Goal: Complete application form

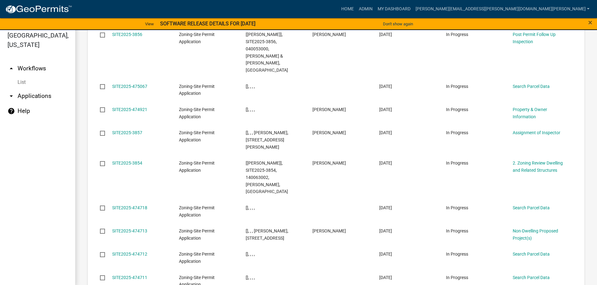
scroll to position [8, 0]
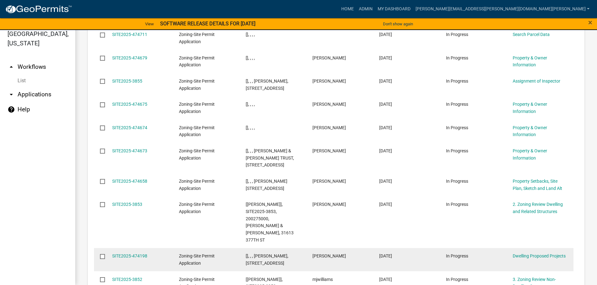
scroll to position [801, 0]
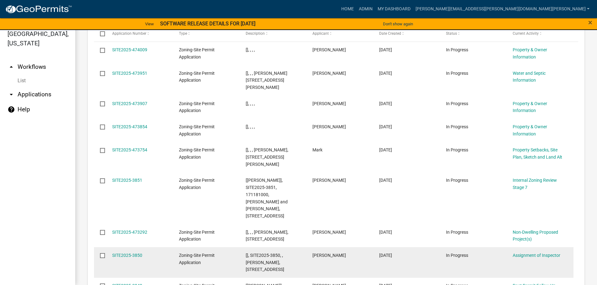
scroll to position [809, 0]
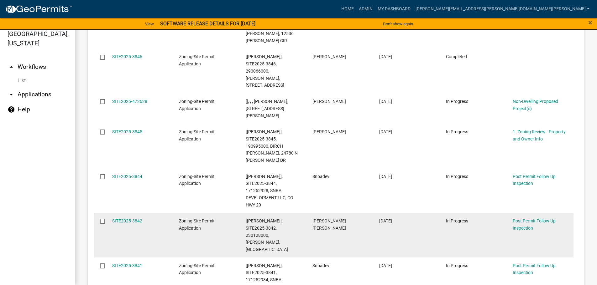
scroll to position [901, 0]
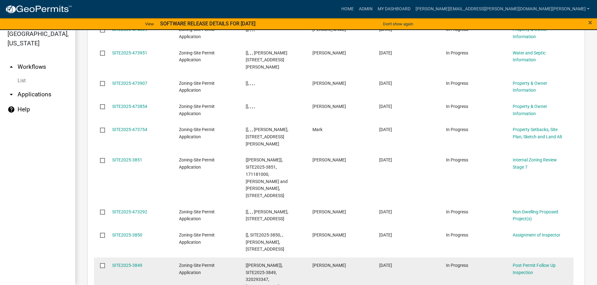
scroll to position [809, 0]
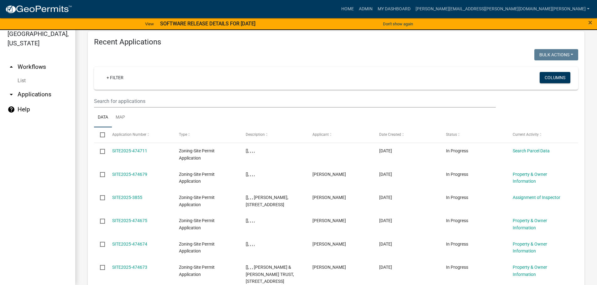
scroll to position [645, 0]
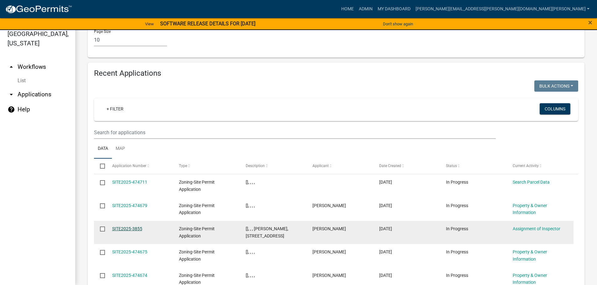
click at [131, 227] on link "SITE2025-3855" at bounding box center [127, 229] width 30 height 5
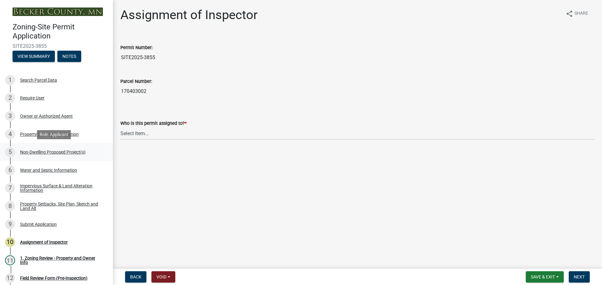
click at [56, 150] on div "Non-Dwelling Proposed Project(s)" at bounding box center [52, 152] width 65 height 4
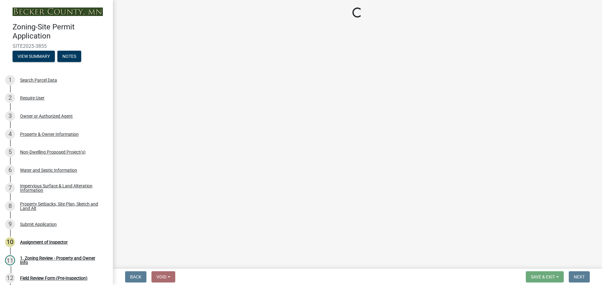
select select "6ced1b54-2913-4dbf-9776-23baa6524e46"
select select "3a2d96d3-fd69-4ed9-bae4-7a5aa03a7e58"
select select "c901b724-8e9a-499b-811d-f72064c7192a"
select select "d5258256-81e9-4688-bc84-b01445ee29b6"
select select "258cbdbc-8629-455d-9fed-6a57bf82144e"
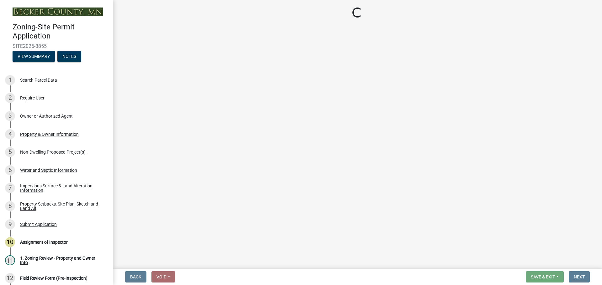
select select "a9a8393f-3c28-47b8-b6d9-84c94641c3fc"
select select "a7383203-7c65-42b7-93a7-fe526d73266a"
select select "e7c102df-bb25-48e4-a306-d740a3d6a2ce"
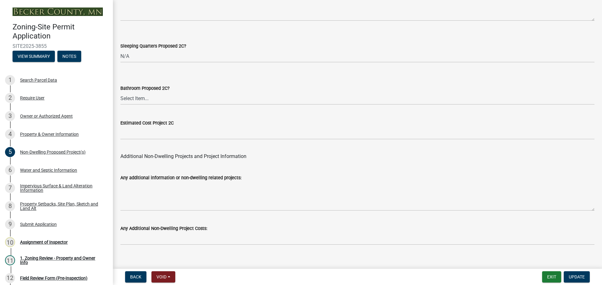
scroll to position [1227, 0]
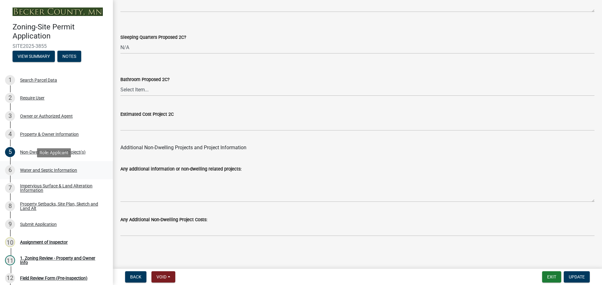
click at [47, 170] on div "Water and Septic Information" at bounding box center [48, 170] width 57 height 4
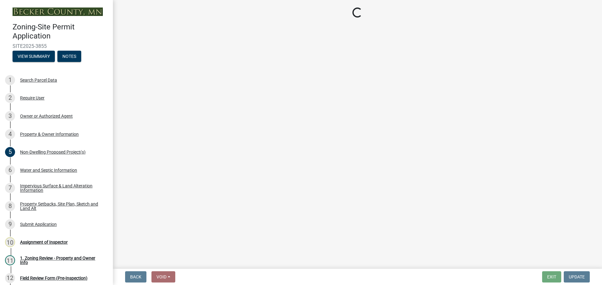
select select "9c51a48b-0bee-4836-8d5c-beab6e77ad2a"
select select "25b8aef2-9eed-4c0f-8836-08d4b8d082b1"
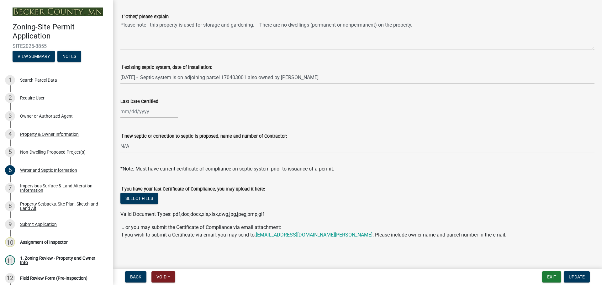
scroll to position [182, 0]
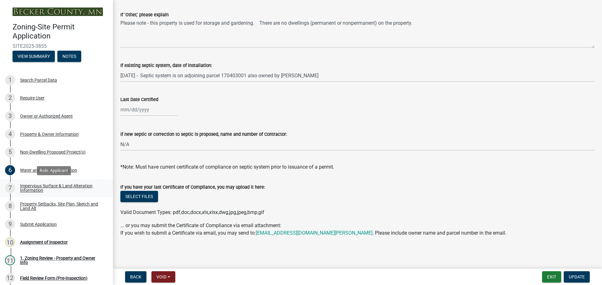
click at [26, 184] on div "Impervious Surface & Land Alteration Information" at bounding box center [61, 188] width 83 height 9
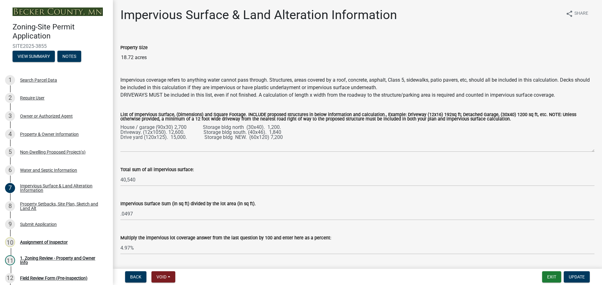
scroll to position [18, 0]
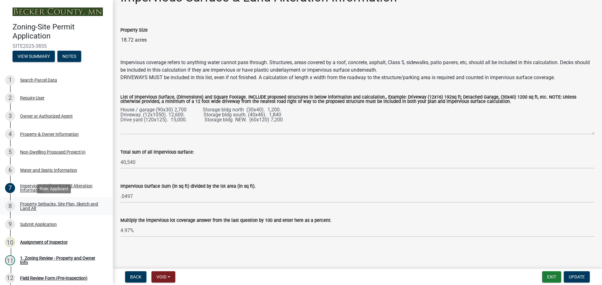
click at [54, 204] on div "Property Setbacks, Site Plan, Sketch and Land Alt" at bounding box center [61, 206] width 83 height 9
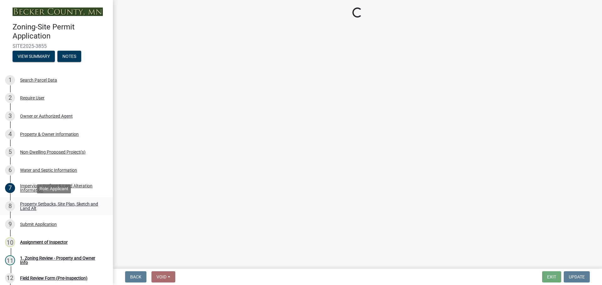
scroll to position [0, 0]
select select "d89fbfa0-1150-4954-b91c-9d482c9530a3"
select select "b56a4575-9846-47cf-8067-c59a4853da22"
select select "12f785fb-c378-4b18-841c-21c73dc99083"
select select "e8ab2dc3-aa3f-46f3-9b4a-37eb25ad84af"
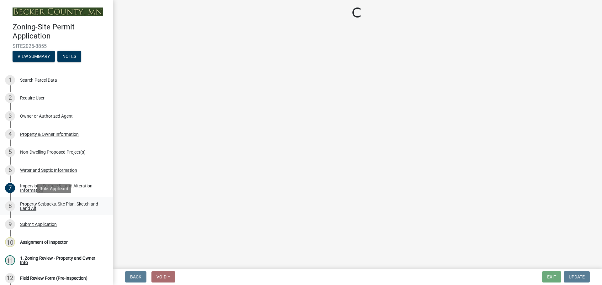
select select "27b2a8b4-abf6-463e-8c0c-7c5d2b4fe26f"
select select "28f6c7b2-2b88-4425-ae15-f67110f778a7"
select select "d61e3758-d187-40af-a435-5e09c3f3d509"
select select "c8b8ea71-7088-4e87-a493-7bc88cc2835b"
select select "d6c1d38b-8561-4345-845e-72dfbb0578a1"
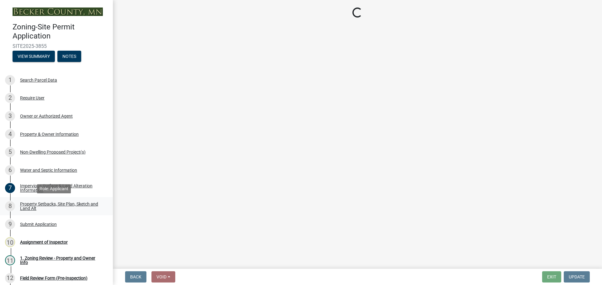
select select "19d13e65-c93d-443e-910a-7a17299544cc"
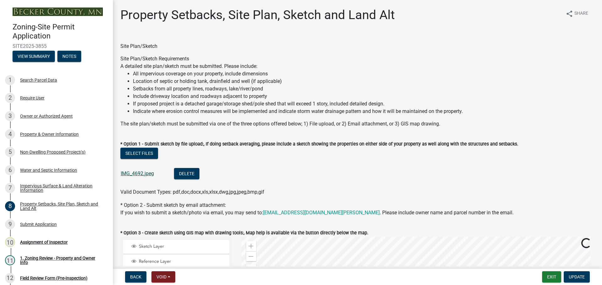
click at [144, 172] on link "IMG_4692.jpeg" at bounding box center [137, 174] width 33 height 6
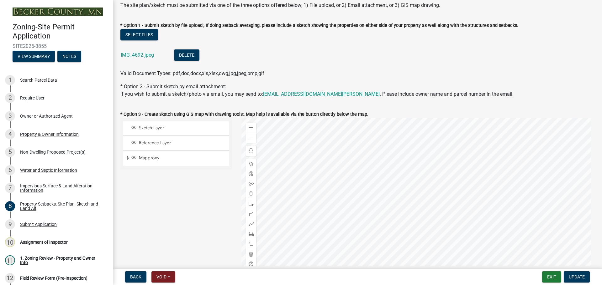
scroll to position [94, 0]
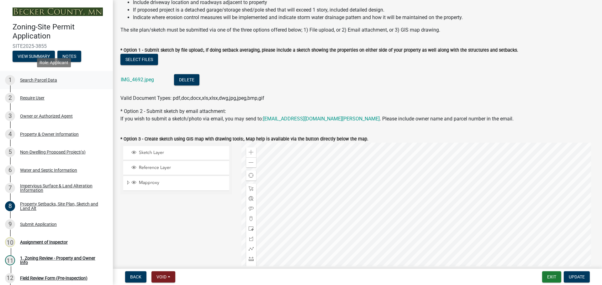
click at [35, 78] on div "Search Parcel Data" at bounding box center [38, 80] width 37 height 4
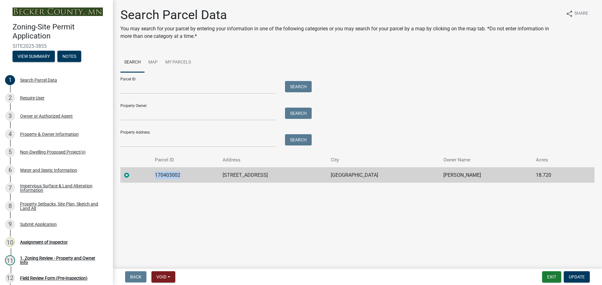
drag, startPoint x: 180, startPoint y: 175, endPoint x: 155, endPoint y: 172, distance: 24.9
click at [155, 172] on td "170403002" at bounding box center [184, 175] width 67 height 15
copy td "170403002"
click at [43, 167] on div "6 Water and Septic Information" at bounding box center [54, 170] width 98 height 10
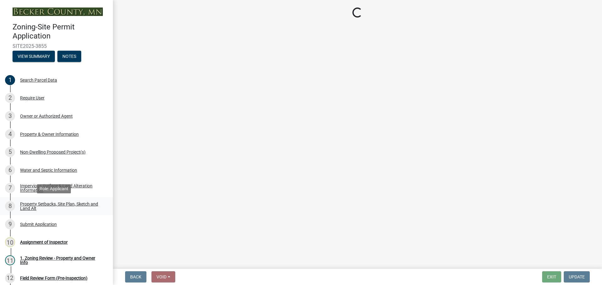
select select "9c51a48b-0bee-4836-8d5c-beab6e77ad2a"
select select "25b8aef2-9eed-4c0f-8836-08d4b8d082b1"
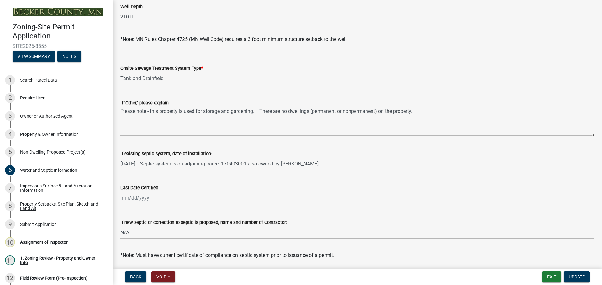
scroll to position [94, 0]
click at [45, 240] on div "Assignment of Inspector" at bounding box center [44, 242] width 48 height 4
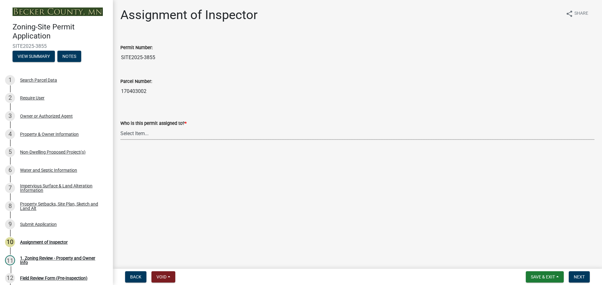
click at [151, 130] on select "Select Item... [PERSON_NAME] [PERSON_NAME] [PERSON_NAME] [PERSON_NAME] [PERSON_…" at bounding box center [357, 133] width 474 height 13
click at [120, 127] on select "Select Item... [PERSON_NAME] [PERSON_NAME] [PERSON_NAME] [PERSON_NAME] [PERSON_…" at bounding box center [357, 133] width 474 height 13
select select "ebd8400e-d8d5-49f8-911f-e671eb76408a"
click at [577, 275] on span "Next" at bounding box center [578, 277] width 11 height 5
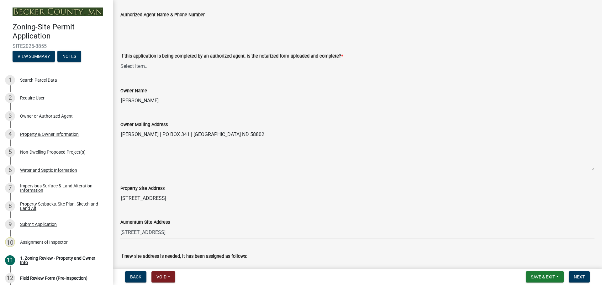
scroll to position [157, 0]
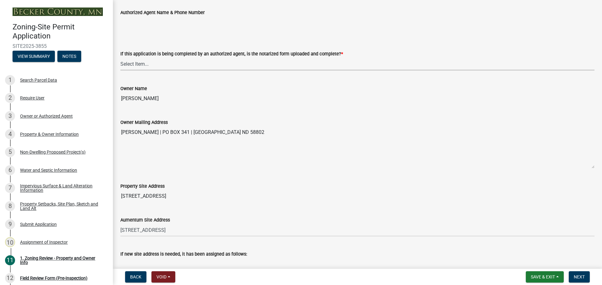
drag, startPoint x: 140, startPoint y: 64, endPoint x: 142, endPoint y: 67, distance: 4.1
click at [140, 64] on select "Select Item... Yes No N/A" at bounding box center [357, 64] width 474 height 13
click at [120, 58] on select "Select Item... Yes No N/A" at bounding box center [357, 64] width 474 height 13
select select "b279cdb4-a9c7-4e65-a8bd-797316f5be14"
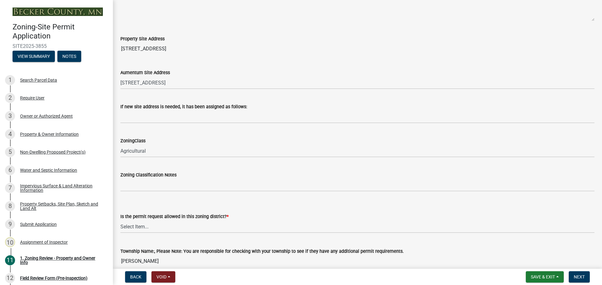
scroll to position [407, 0]
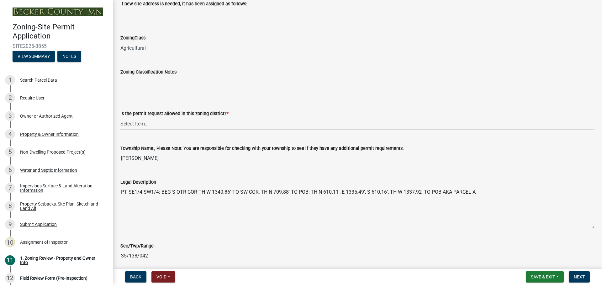
click at [144, 124] on select "Select Item... Yes No" at bounding box center [357, 124] width 474 height 13
click at [120, 118] on select "Select Item... Yes No" at bounding box center [357, 124] width 474 height 13
select select "b4f32c46-6248-4748-b47c-fa4933858724"
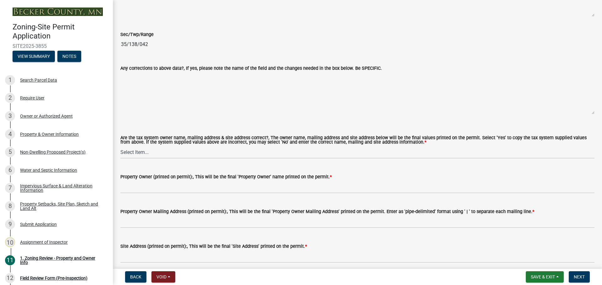
scroll to position [627, 0]
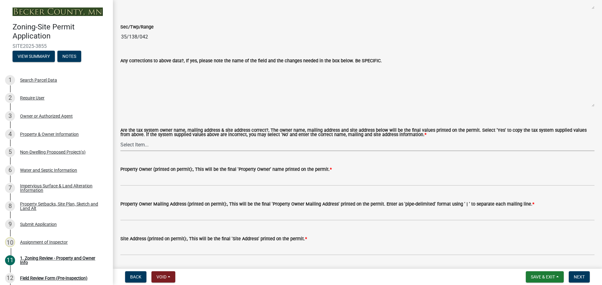
click at [132, 146] on select "Select Item... Yes No" at bounding box center [357, 145] width 474 height 13
click at [120, 139] on select "Select Item... Yes No" at bounding box center [357, 145] width 474 height 13
select select "ab6c2257-4786-48e5-86d0-1194833f57c8"
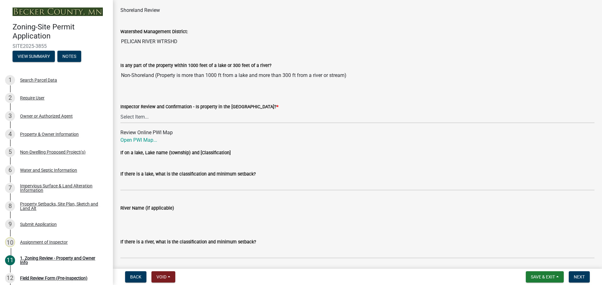
scroll to position [940, 0]
click at [140, 116] on select "Select Item... Within [GEOGRAPHIC_DATA] (SD) Not in [GEOGRAPHIC_DATA] (NOTSL)" at bounding box center [357, 116] width 474 height 13
click at [120, 111] on select "Select Item... Within [GEOGRAPHIC_DATA] (SD) Not in [GEOGRAPHIC_DATA] (NOTSL)" at bounding box center [357, 116] width 474 height 13
select select "e1f6b8d3-daec-4023-803a-68e50f8a9a47"
click at [139, 138] on link "Open PWI Map..." at bounding box center [138, 140] width 37 height 6
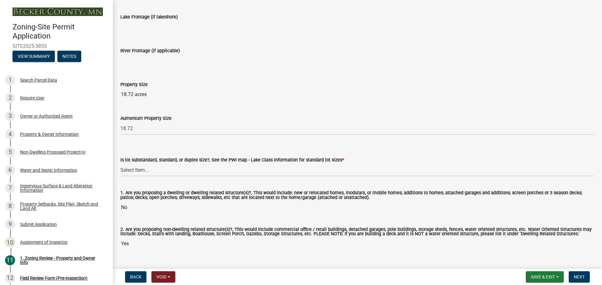
scroll to position [1281, 0]
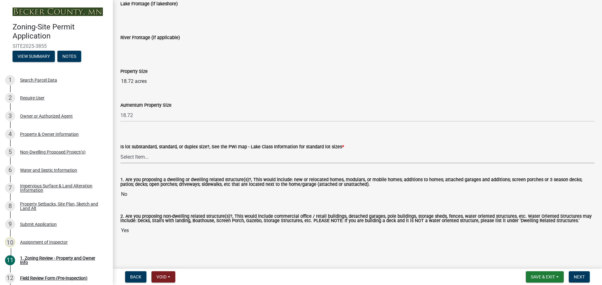
click at [135, 160] on select "Select Item... Non-Riparian and not back lot Substandard Non-Riparian Backlot S…" at bounding box center [357, 157] width 474 height 13
click at [120, 151] on select "Select Item... Non-Riparian and not back lot Substandard Non-Riparian Backlot S…" at bounding box center [357, 157] width 474 height 13
select select "d94a228a-13b2-461d-ba2b-a9964ed903a2"
click at [577, 275] on span "Next" at bounding box center [578, 277] width 11 height 5
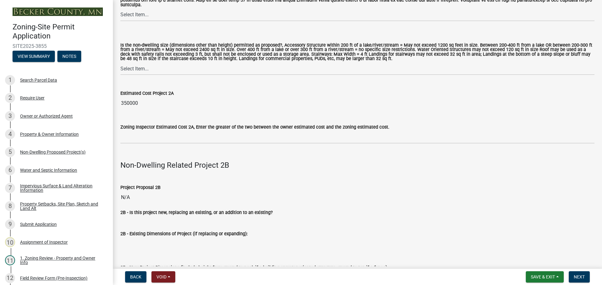
scroll to position [595, 0]
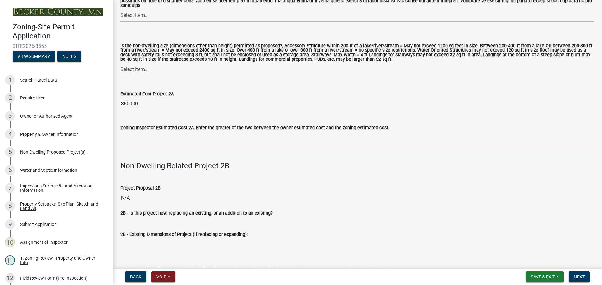
click at [139, 137] on input "text" at bounding box center [357, 138] width 474 height 13
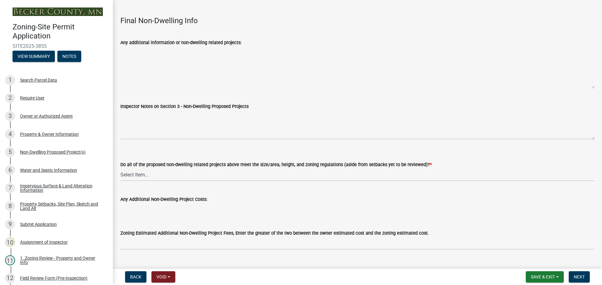
scroll to position [2105, 0]
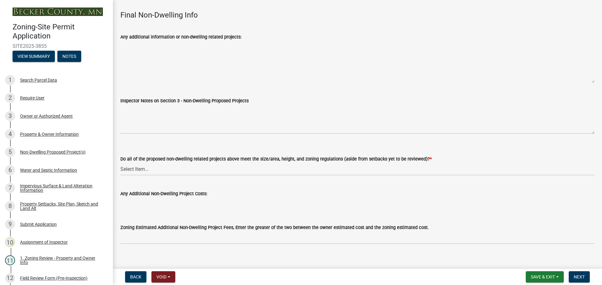
type input "350000"
click at [137, 163] on select "Select Item... Yes No N/A" at bounding box center [357, 169] width 474 height 13
click at [120, 163] on select "Select Item... Yes No N/A" at bounding box center [357, 169] width 474 height 13
select select "70869821-7738-4560-8d2e-4f353ca78bb3"
click at [579, 275] on span "Next" at bounding box center [578, 277] width 11 height 5
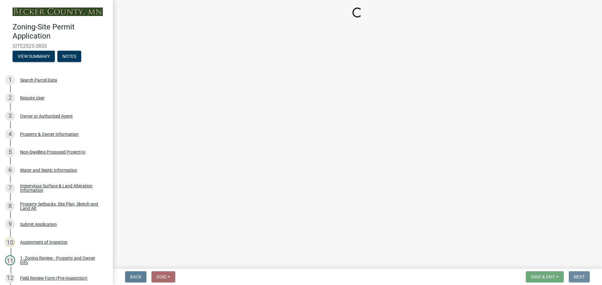
scroll to position [0, 0]
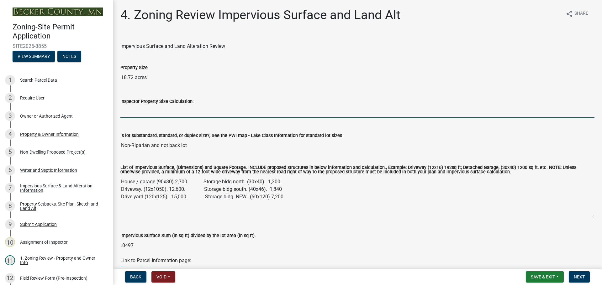
click at [140, 109] on input "Inspector Property Size Calculation:" at bounding box center [357, 111] width 474 height 13
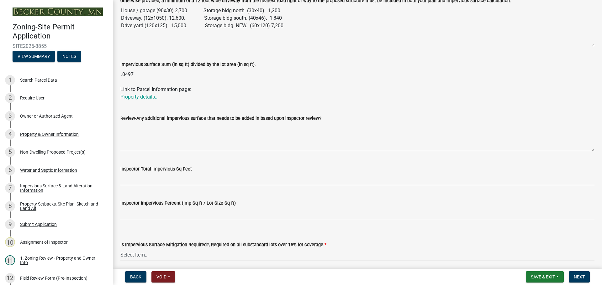
scroll to position [188, 0]
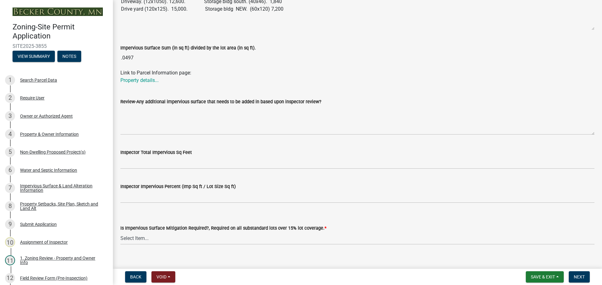
click at [280, 149] on div "Inspector Total Impervious Sq Feet" at bounding box center [357, 154] width 474 height 29
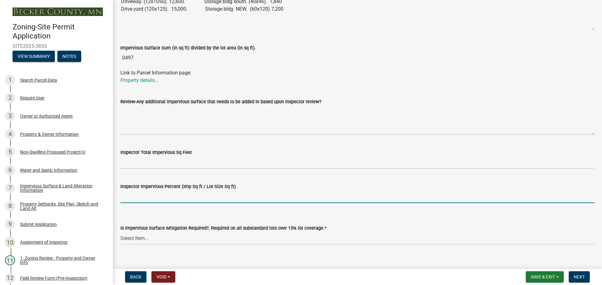
click at [145, 197] on input "Inspector Impervious Percent (Imp Sq ft / Lot Size Sq ft)" at bounding box center [357, 197] width 474 height 13
type input "under 25%"
click at [149, 242] on select "Select Item... Yes- Over 15% substandard lot coverage No N/A" at bounding box center [357, 238] width 474 height 13
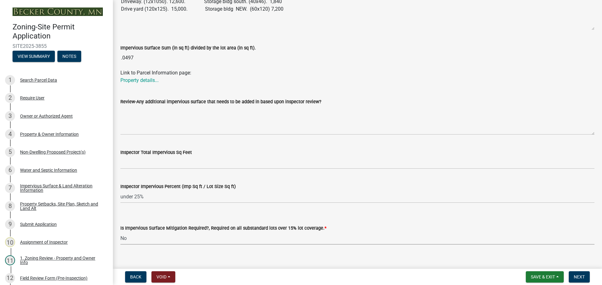
click at [120, 233] on select "Select Item... Yes- Over 15% substandard lot coverage No N/A" at bounding box center [357, 238] width 474 height 13
select select "e01e6f83-540c-4684-94c6-de0fe38ded07"
click at [577, 275] on span "Next" at bounding box center [578, 277] width 11 height 5
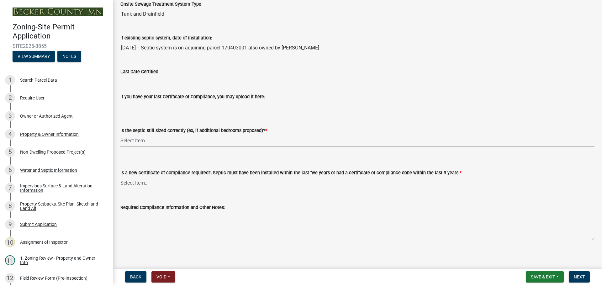
scroll to position [67, 0]
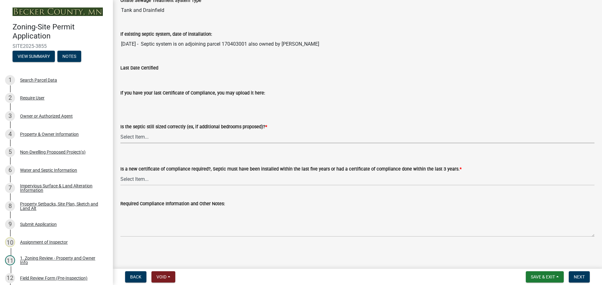
click at [134, 138] on select "Select Item... Yes No N/A" at bounding box center [357, 137] width 474 height 13
click at [120, 131] on select "Select Item... Yes No N/A" at bounding box center [357, 137] width 474 height 13
select select "ffe0288f-179d-446d-9dfb-ee21a688edc6"
drag, startPoint x: 155, startPoint y: 182, endPoint x: 156, endPoint y: 178, distance: 3.9
click at [155, 182] on select "Select Item... Yes No" at bounding box center [357, 179] width 474 height 13
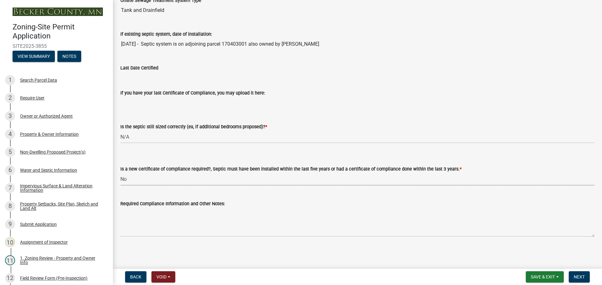
click at [120, 173] on select "Select Item... Yes No" at bounding box center [357, 179] width 474 height 13
select select "2fd537d7-74b1-4ff9-a84c-837cf5598f43"
click at [584, 276] on span "Next" at bounding box center [578, 277] width 11 height 5
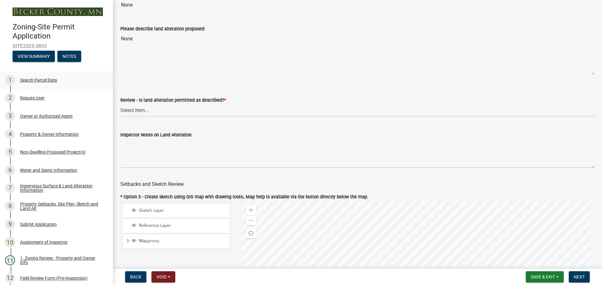
scroll to position [188, 0]
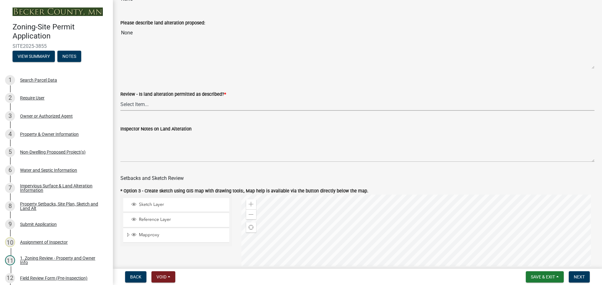
click at [139, 104] on select "Select Item... Yes No N/A" at bounding box center [357, 104] width 474 height 13
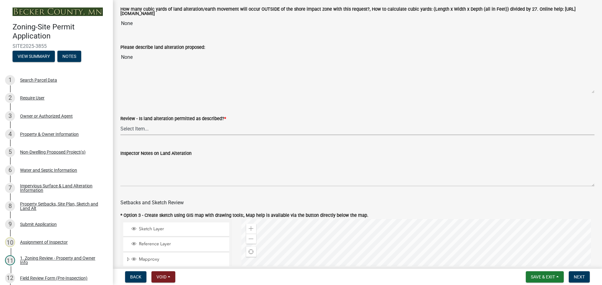
scroll to position [219, 0]
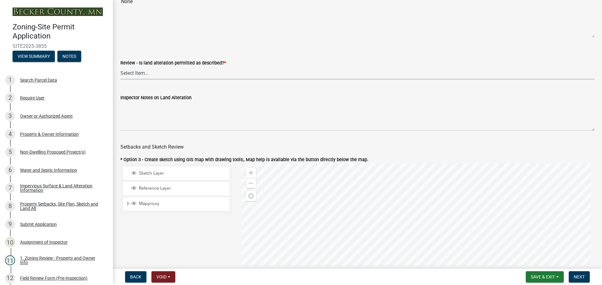
click at [141, 75] on select "Select Item... Yes No N/A" at bounding box center [357, 73] width 474 height 13
click at [120, 68] on select "Select Item... Yes No N/A" at bounding box center [357, 73] width 474 height 13
select select "67532522-cdd9-4b58-8c28-493a46ddf41b"
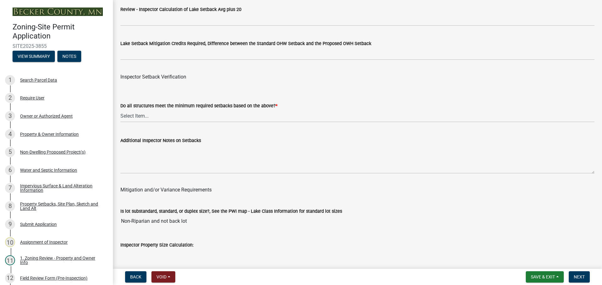
scroll to position [1974, 0]
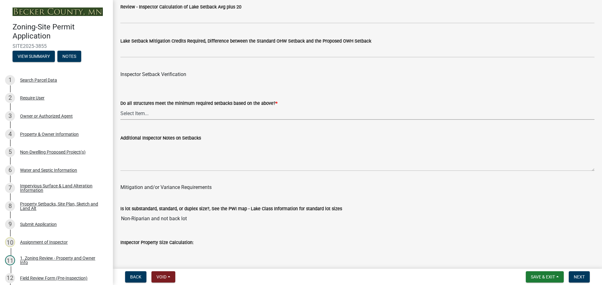
click at [141, 112] on select "Select Item... Yes No" at bounding box center [357, 113] width 474 height 13
click at [120, 108] on select "Select Item... Yes No" at bounding box center [357, 113] width 474 height 13
select select "1355ee8a-8cf1-4796-8594-a9df27e9dfb0"
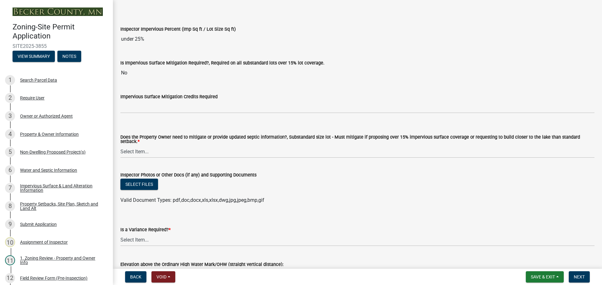
scroll to position [2256, 0]
click at [133, 148] on select "Select Item... No Mitigation or additional Septic Information is required Septi…" at bounding box center [357, 151] width 474 height 13
click at [120, 145] on select "Select Item... No Mitigation or additional Septic Information is required Septi…" at bounding box center [357, 151] width 474 height 13
select select "90ee664a-1dc2-440e-be2c-90a87c157e77"
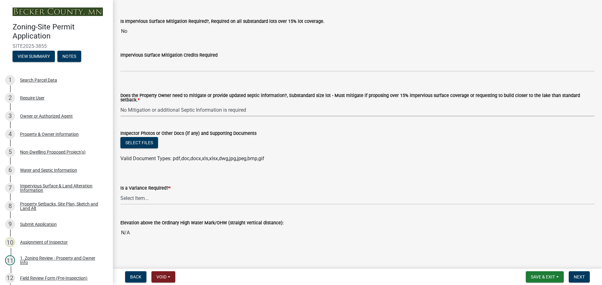
scroll to position [2298, 0]
drag, startPoint x: 142, startPoint y: 198, endPoint x: 145, endPoint y: 193, distance: 6.5
click at [142, 198] on select "Select Item... Yes No" at bounding box center [357, 197] width 474 height 13
click at [120, 191] on select "Select Item... Yes No" at bounding box center [357, 197] width 474 height 13
select select "f2187563-aefa-492e-adce-9c256a51e9d2"
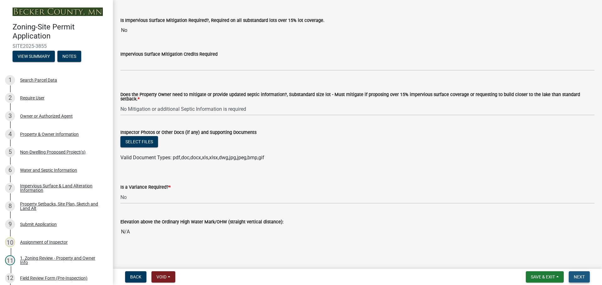
click at [583, 275] on span "Next" at bounding box center [578, 277] width 11 height 5
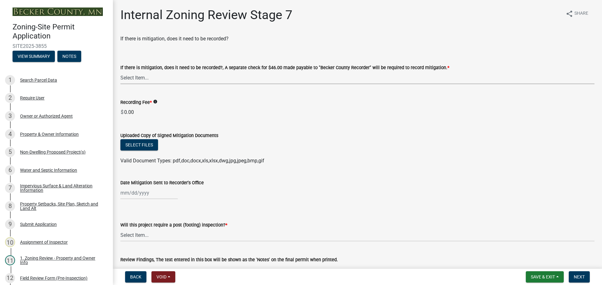
click at [134, 76] on select "Select Item... Yes No N/A" at bounding box center [357, 77] width 474 height 13
click at [120, 71] on select "Select Item... Yes No N/A" at bounding box center [357, 77] width 474 height 13
select select "a3547d78-d162-4c03-a5e6-44db720e788b"
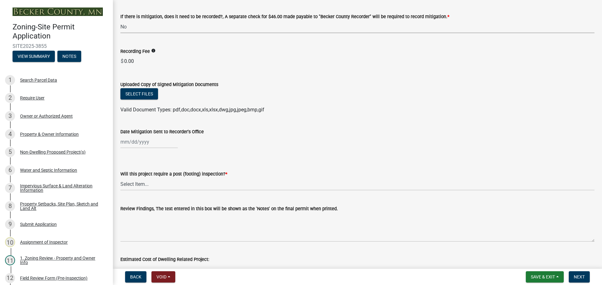
scroll to position [125, 0]
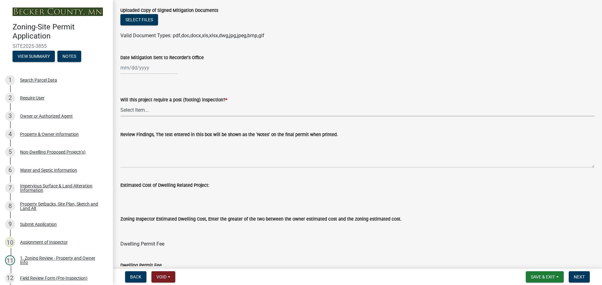
click at [136, 110] on select "Select Item... No Yes" at bounding box center [357, 110] width 474 height 13
click at [120, 104] on select "Select Item... No Yes" at bounding box center [357, 110] width 474 height 13
select select "70fe76f0-d291-438e-ac1a-5869b7b7f697"
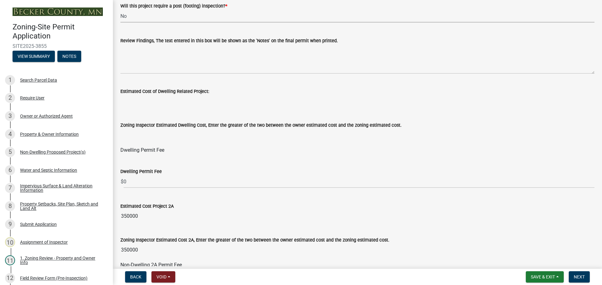
scroll to position [313, 0]
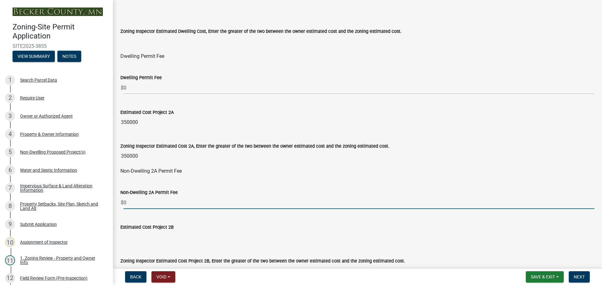
drag, startPoint x: 124, startPoint y: 202, endPoint x: 161, endPoint y: 203, distance: 37.0
click at [147, 203] on input "0" at bounding box center [358, 202] width 471 height 13
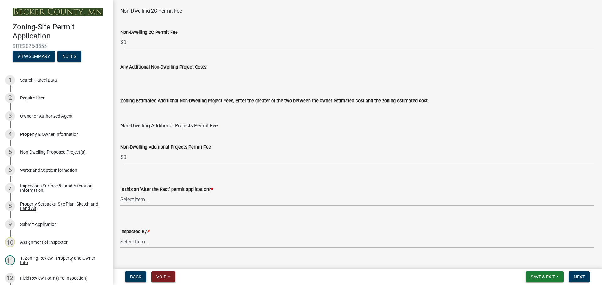
scroll to position [752, 0]
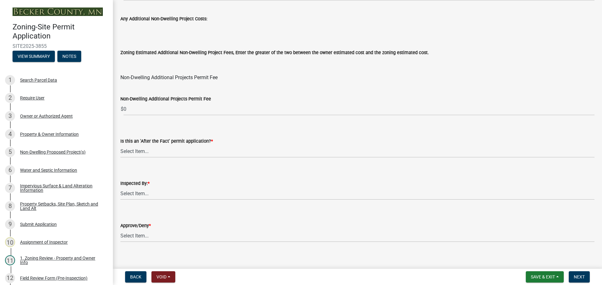
type input "1110"
drag, startPoint x: 134, startPoint y: 148, endPoint x: 139, endPoint y: 151, distance: 5.9
click at [134, 148] on select "Select Item... No Yes" at bounding box center [357, 151] width 474 height 13
click at [120, 145] on select "Select Item... No Yes" at bounding box center [357, 151] width 474 height 13
select select "bbe3a6c5-1893-4527-8578-ada07a3b8ea5"
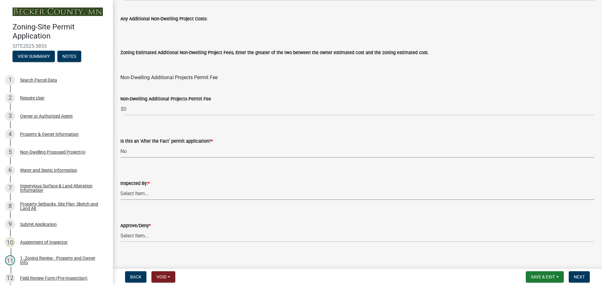
click at [142, 194] on select "Select Item... [PERSON_NAME] [PERSON_NAME] [PERSON_NAME] [PERSON_NAME] [PERSON_…" at bounding box center [357, 193] width 474 height 13
click at [120, 187] on select "Select Item... [PERSON_NAME] [PERSON_NAME] [PERSON_NAME] [PERSON_NAME] [PERSON_…" at bounding box center [357, 193] width 474 height 13
select select "ebd8400e-d8d5-49f8-911f-e671eb76408a"
click at [147, 237] on select "Select Item... Approve Deny" at bounding box center [357, 236] width 474 height 13
click at [120, 230] on select "Select Item... Approve Deny" at bounding box center [357, 236] width 474 height 13
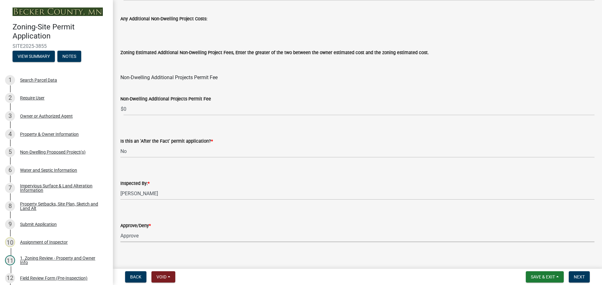
select select "97c9e5a4-d35f-4903-ad68-b764687ac9e9"
click at [580, 276] on span "Next" at bounding box center [578, 277] width 11 height 5
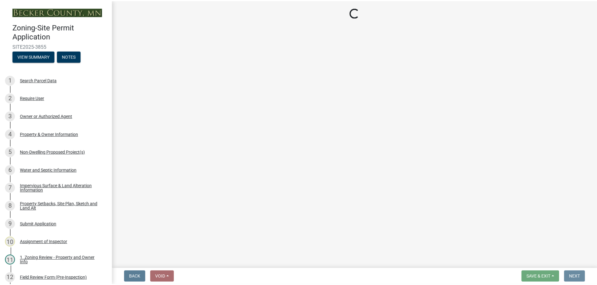
scroll to position [0, 0]
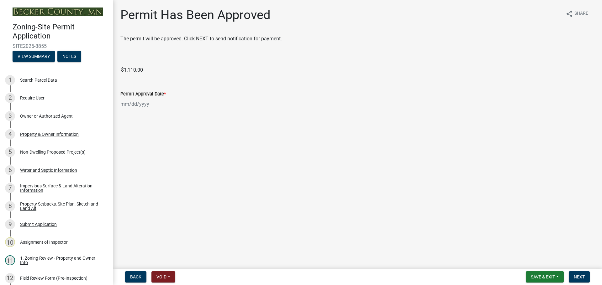
click at [142, 103] on div at bounding box center [148, 104] width 57 height 13
select select "9"
select select "2025"
click at [124, 146] on div "8" at bounding box center [127, 148] width 10 height 10
type input "[DATE]"
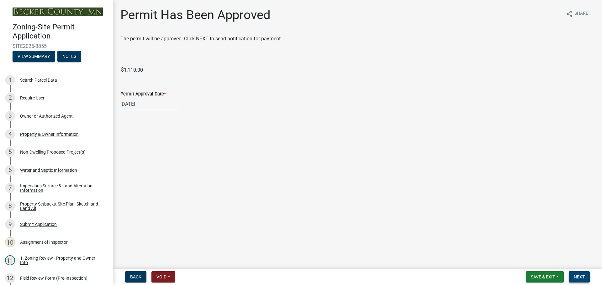
click at [578, 273] on button "Next" at bounding box center [578, 277] width 21 height 11
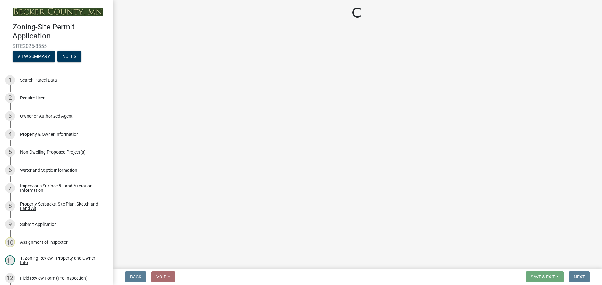
select select "3: 3"
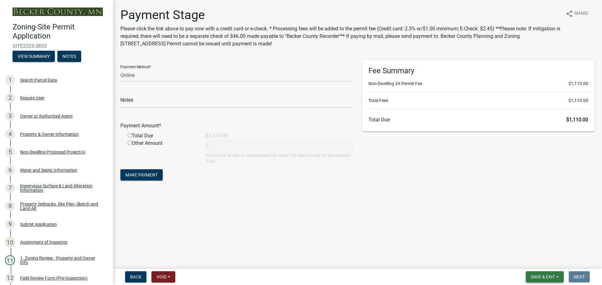
click at [547, 277] on span "Save & Exit" at bounding box center [543, 277] width 24 height 5
click at [531, 261] on button "Save & Exit" at bounding box center [538, 261] width 50 height 15
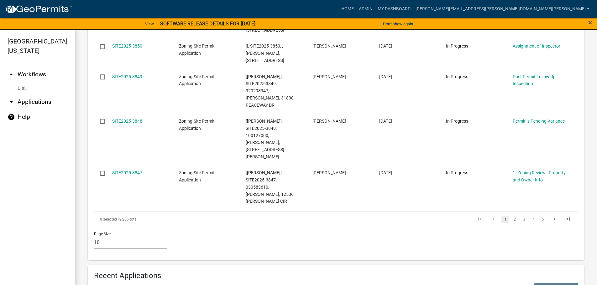
scroll to position [501, 0]
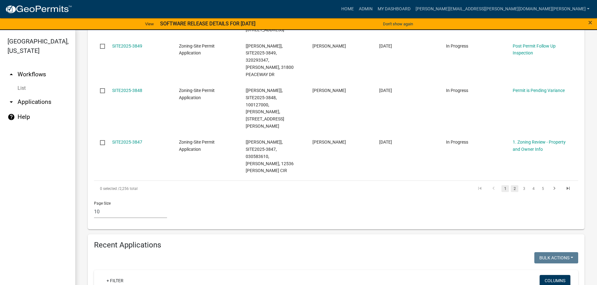
click at [511, 186] on link "2" at bounding box center [515, 189] width 8 height 7
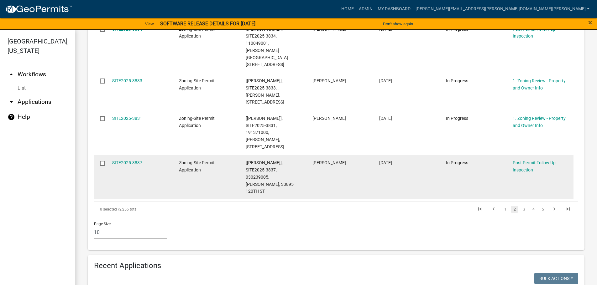
scroll to position [491, 0]
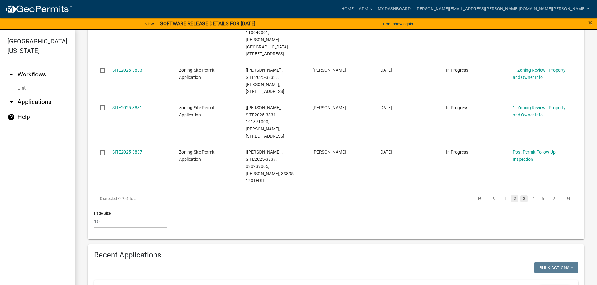
click at [520, 196] on link "3" at bounding box center [524, 199] width 8 height 7
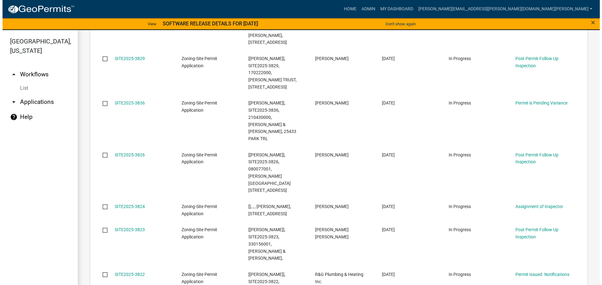
scroll to position [335, 0]
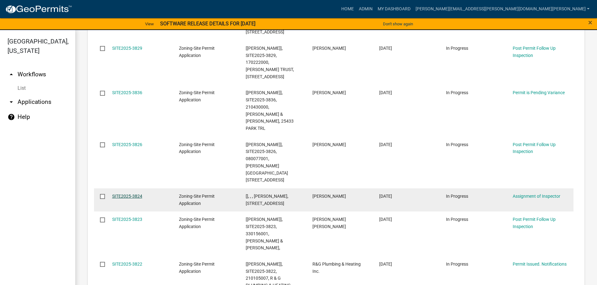
click at [135, 194] on link "SITE2025-3824" at bounding box center [127, 196] width 30 height 5
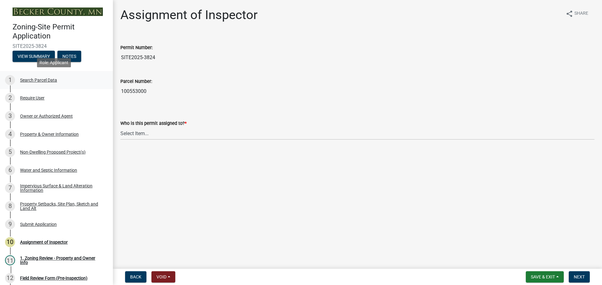
click at [43, 79] on div "Search Parcel Data" at bounding box center [38, 80] width 37 height 4
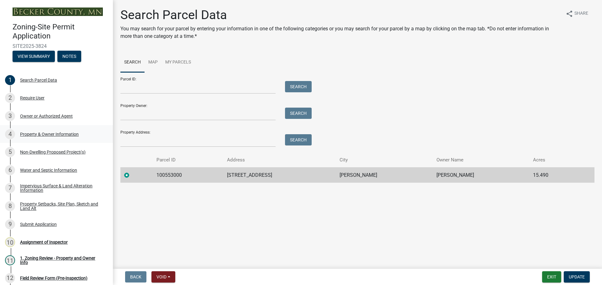
click at [44, 132] on div "Property & Owner Information" at bounding box center [49, 134] width 59 height 4
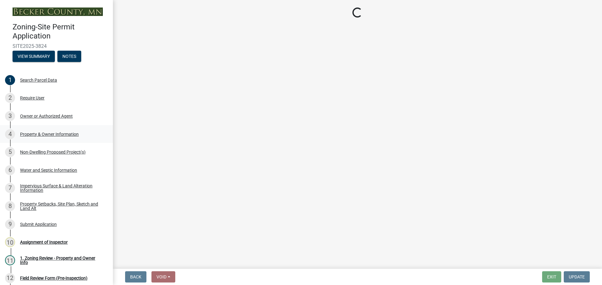
select select "7495cd23-7925-4583-9785-3065799a1be4"
select select "fcf6d223-6c57-4dc5-b63a-a94704169022"
select select "5a5634ed-f11e-4c7b-90e1-096e6cfd17b9"
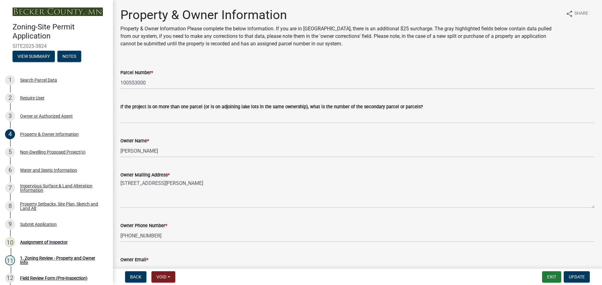
click at [237, 144] on div "Owner Name *" at bounding box center [357, 141] width 474 height 8
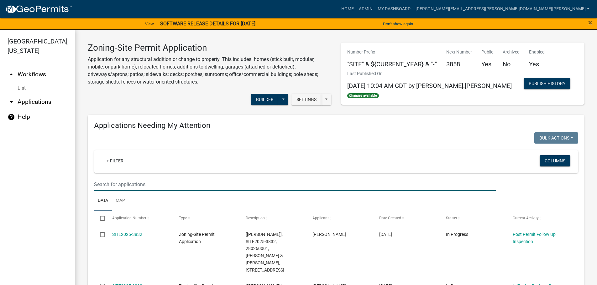
click at [165, 185] on input "text" at bounding box center [295, 184] width 402 height 13
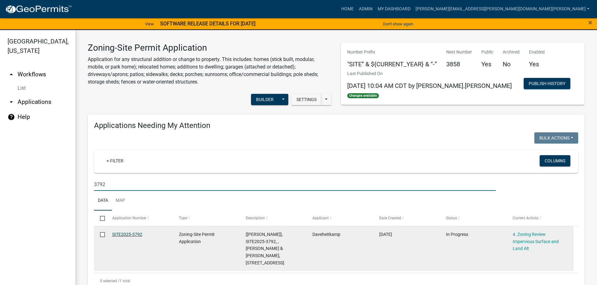
type input "3792"
click at [133, 233] on link "SITE2025-3792" at bounding box center [127, 234] width 30 height 5
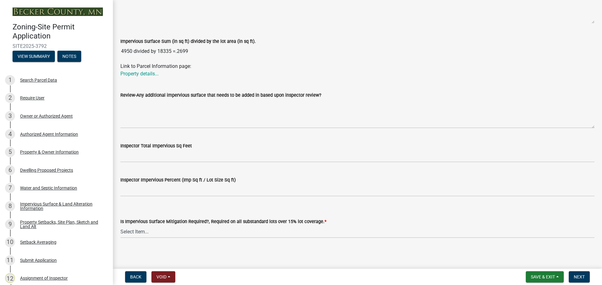
scroll to position [197, 0]
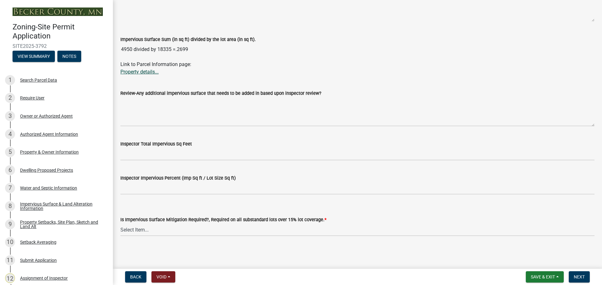
click at [127, 73] on link "Property details..." at bounding box center [139, 72] width 38 height 6
click at [48, 220] on div "Property Setbacks, Site Plan, Sketch and Land Alt" at bounding box center [61, 224] width 83 height 9
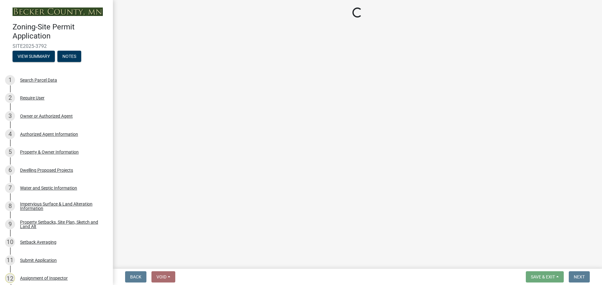
select select "7b13c63f-e699-4112-b373-98fbd28ec536"
select select "2e080c5a-0cc7-4619-8f05-57ce16dac6f0"
select select "b56a4575-9846-47cf-8067-c59a4853da22"
select select "12f785fb-c378-4b18-841c-21c73dc99083"
select select "e8ab2dc3-aa3f-46f3-9b4a-37eb25ad84af"
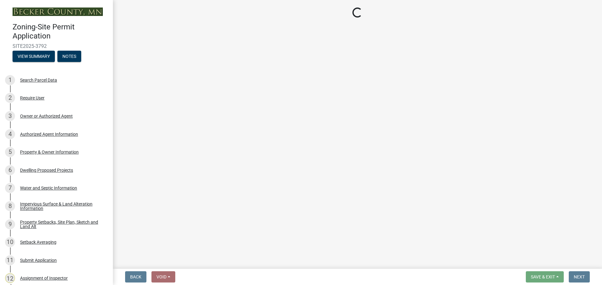
select select "55cff22b-1471-4b51-819a-317e4a6b5cc9"
select select "b98836ba-4715-455d-97ab-be9a9df498a8"
select select "d61e3758-d187-40af-a435-5e09c3f3d509"
select select "c8b8ea71-7088-4e87-a493-7bc88cc2835b"
select select "1418c7e3-4054-4b00-84b5-d09b9560f30a"
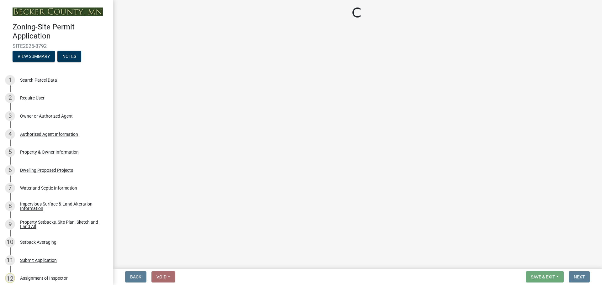
select select "f51aecae-0421-4f67-bd2d-0cff8a85c7cd"
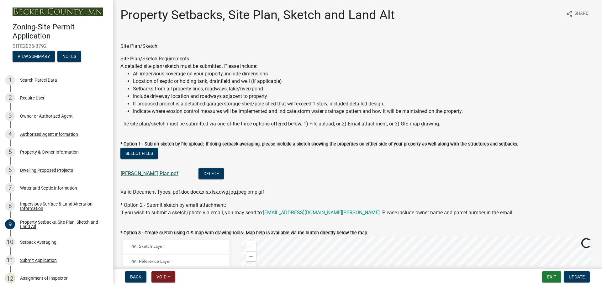
click at [145, 174] on link "[PERSON_NAME] Plan.pdf" at bounding box center [150, 174] width 58 height 6
click at [55, 76] on div "1 Search Parcel Data" at bounding box center [54, 80] width 98 height 10
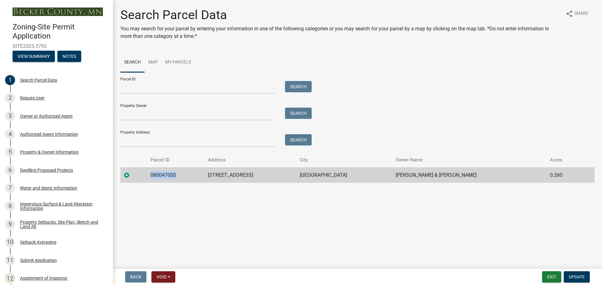
drag, startPoint x: 176, startPoint y: 174, endPoint x: 147, endPoint y: 170, distance: 29.7
click at [147, 170] on td "080047000" at bounding box center [175, 175] width 57 height 15
copy td "080047000"
